Goal: Transaction & Acquisition: Purchase product/service

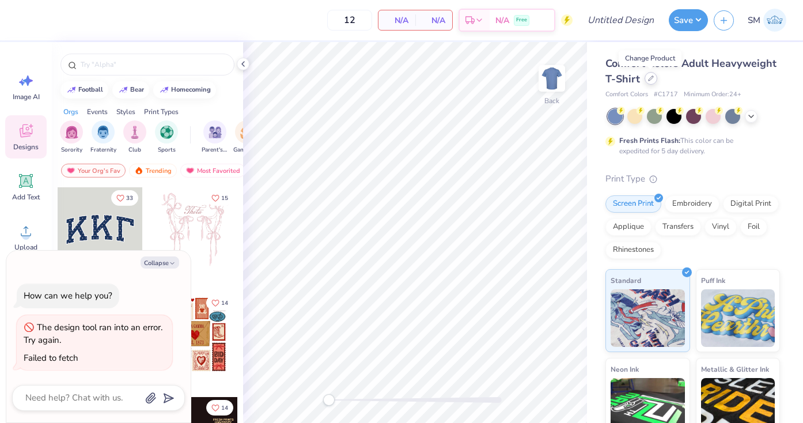
click at [648, 82] on div at bounding box center [650, 78] width 13 height 13
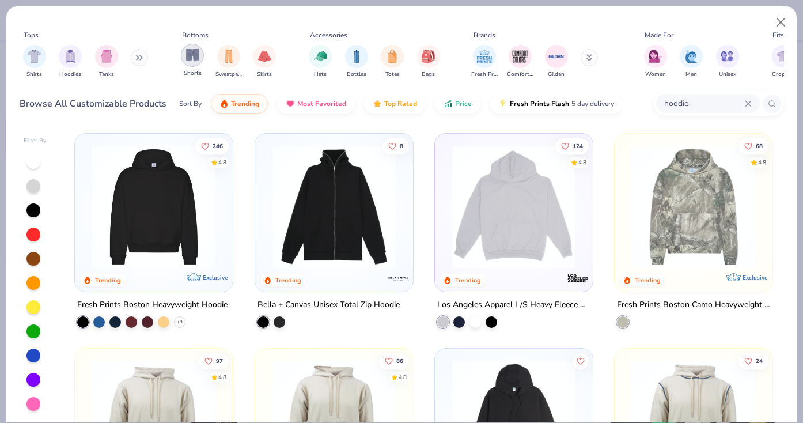
click at [198, 55] on img "filter for Shorts" at bounding box center [192, 54] width 13 height 13
type textarea "x"
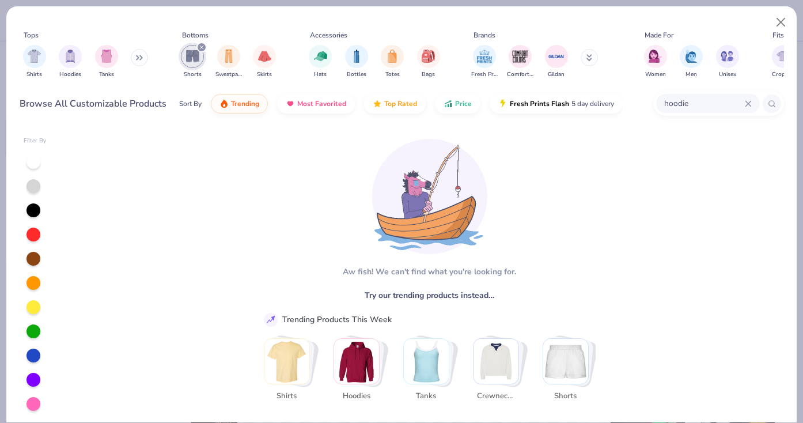
scroll to position [1, 0]
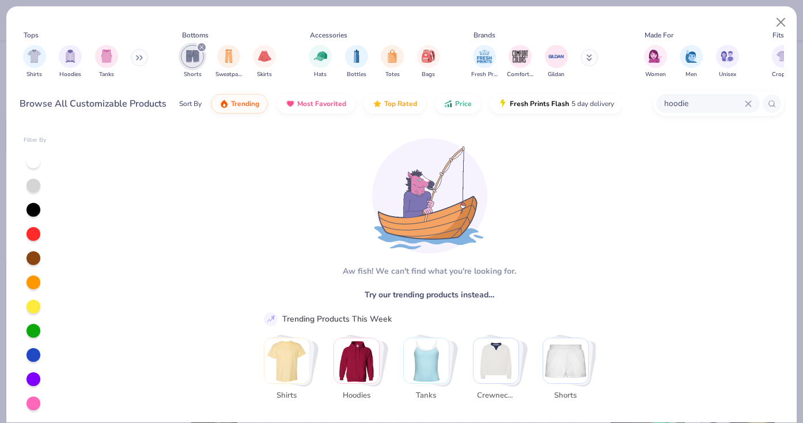
click at [758, 105] on div "hoodie" at bounding box center [708, 103] width 104 height 19
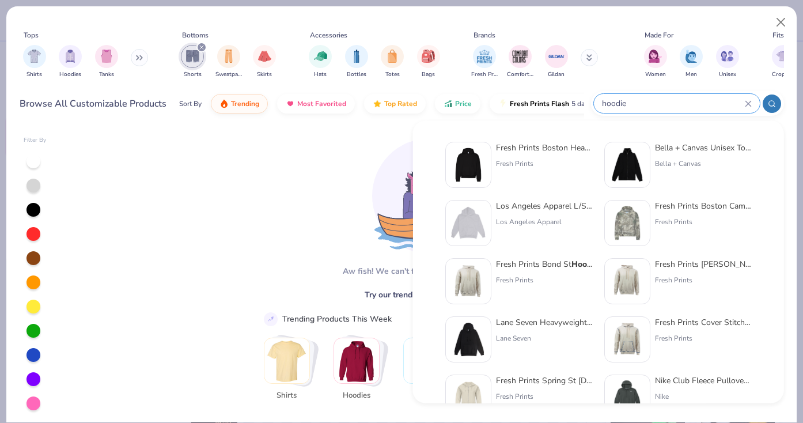
click at [745, 106] on icon at bounding box center [748, 103] width 7 height 7
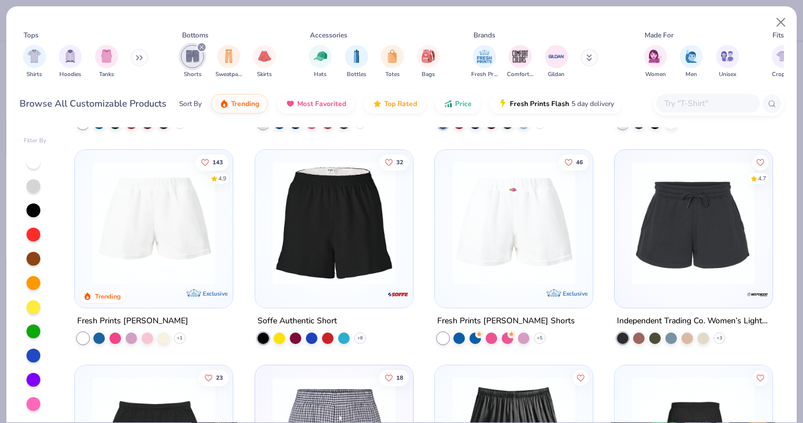
scroll to position [0, 0]
click at [33, 407] on div at bounding box center [33, 404] width 14 height 14
type textarea "x"
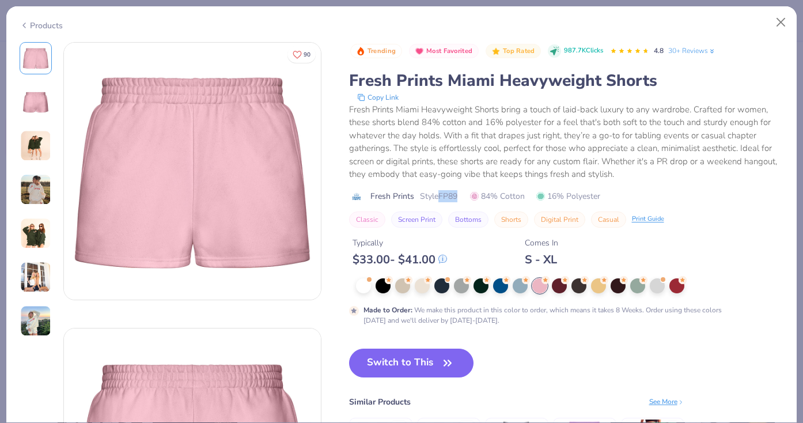
drag, startPoint x: 441, startPoint y: 198, endPoint x: 458, endPoint y: 198, distance: 17.9
click at [457, 198] on span "Style FP89" at bounding box center [438, 196] width 37 height 12
copy span "FP89"
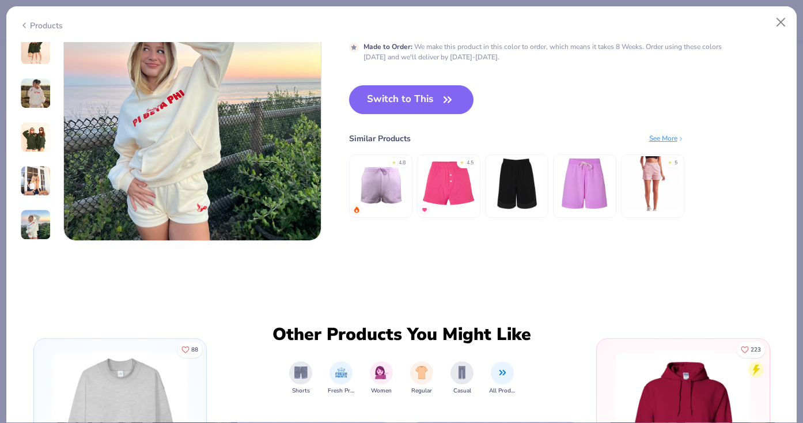
scroll to position [1774, 0]
click at [378, 195] on img at bounding box center [380, 182] width 55 height 55
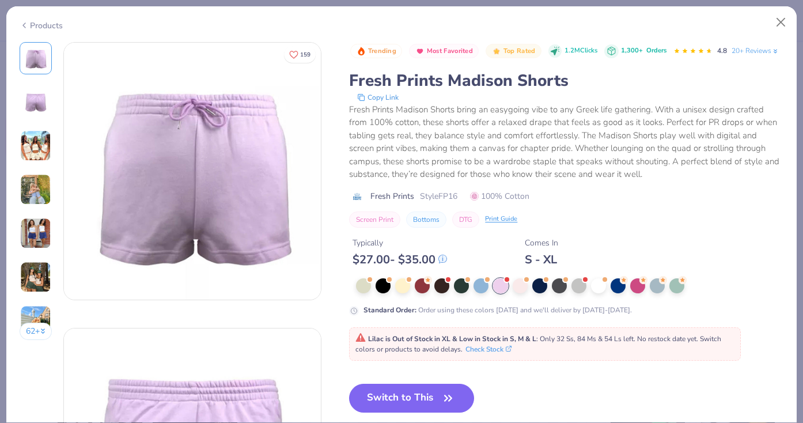
scroll to position [26, 0]
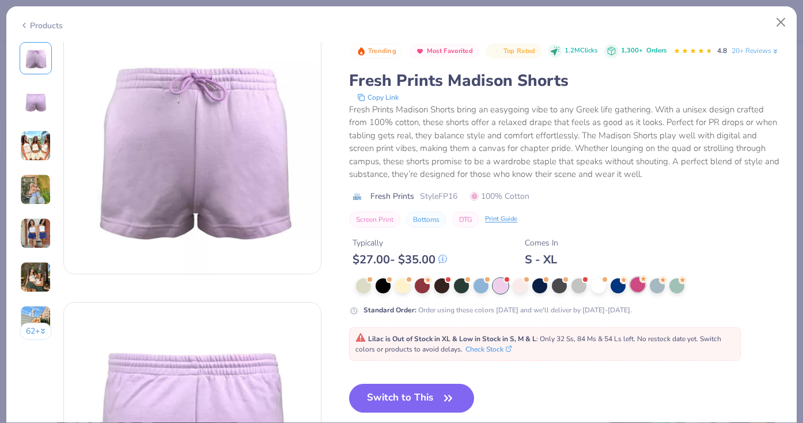
click at [635, 289] on div at bounding box center [637, 284] width 15 height 15
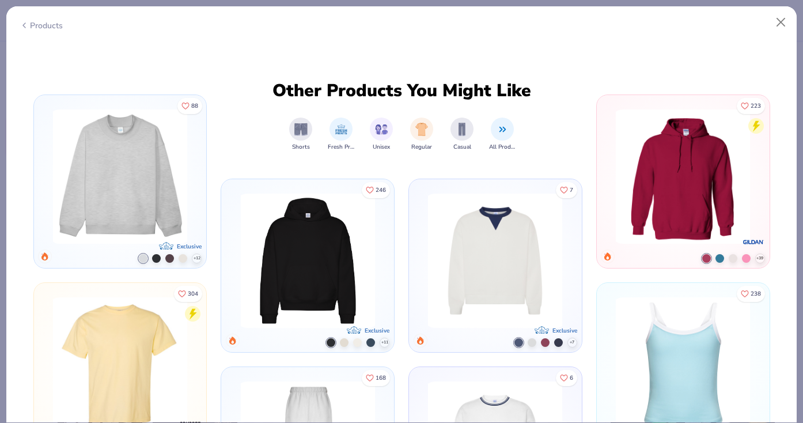
scroll to position [3110, 0]
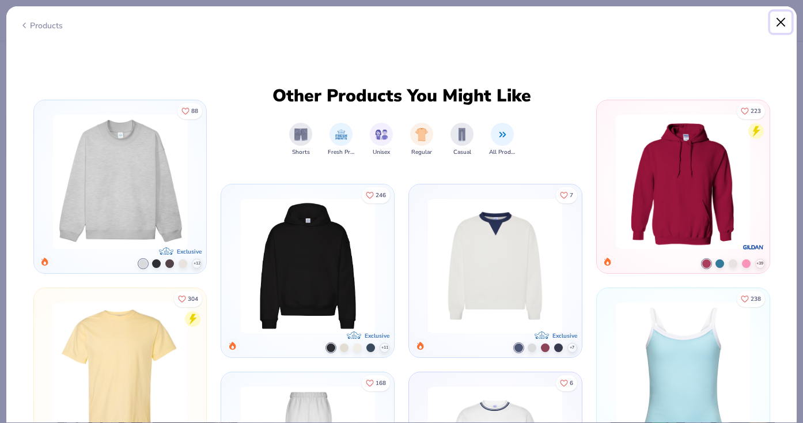
click at [784, 28] on button "Close" at bounding box center [781, 23] width 22 height 22
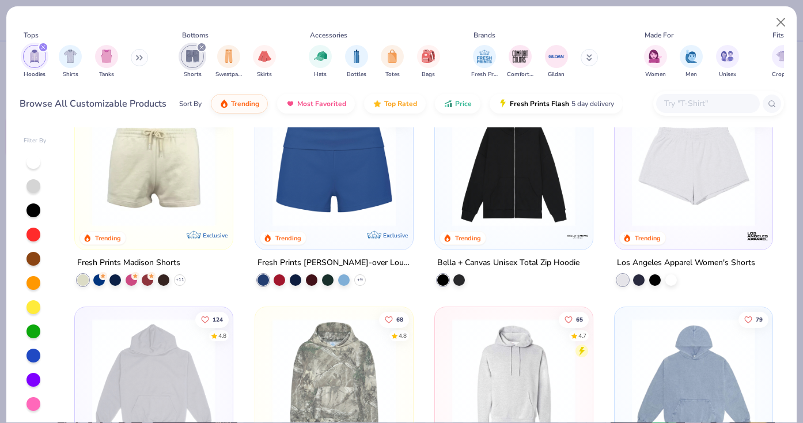
scroll to position [262, 0]
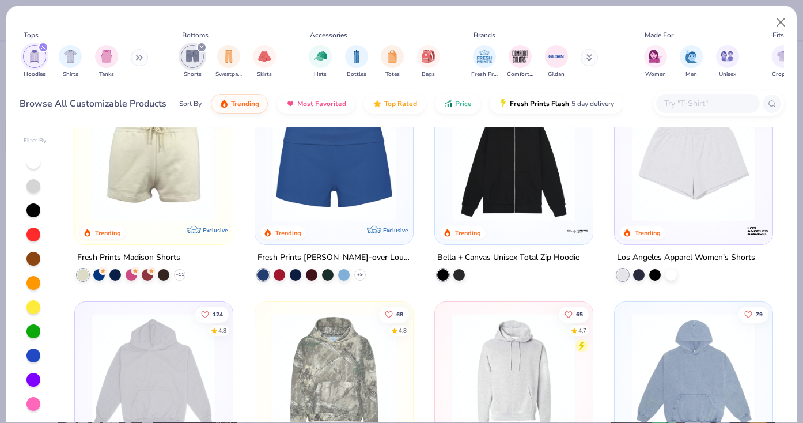
click at [37, 403] on div at bounding box center [33, 404] width 14 height 14
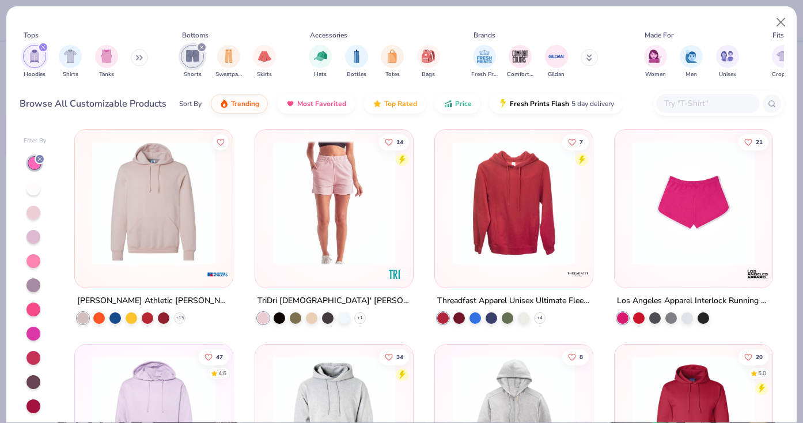
scroll to position [1521, 0]
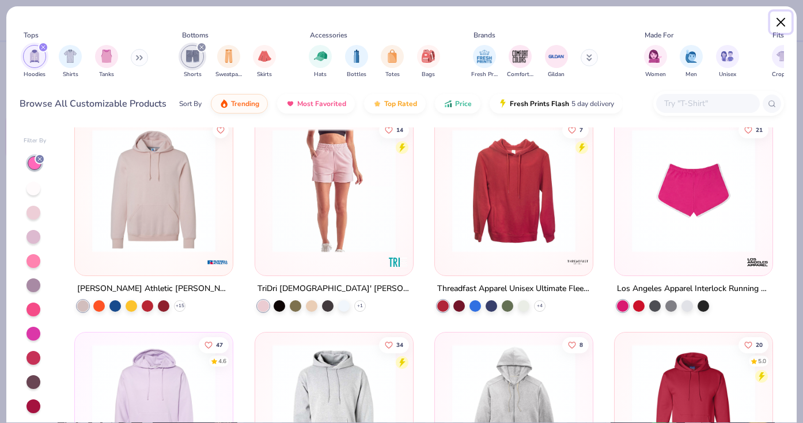
click at [786, 18] on button "Close" at bounding box center [781, 23] width 22 height 22
